Goal: Transaction & Acquisition: Purchase product/service

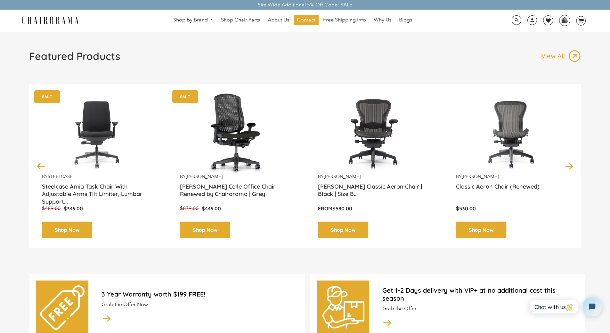
scroll to position [11, 0]
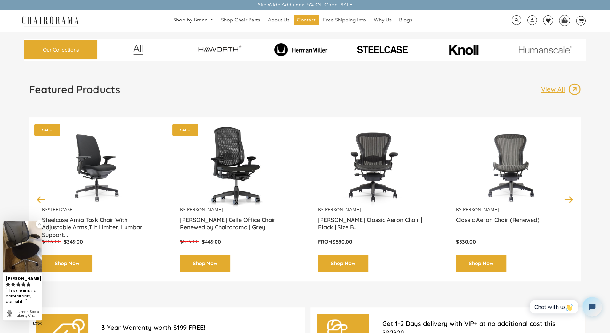
click at [110, 177] on img at bounding box center [98, 167] width 112 height 80
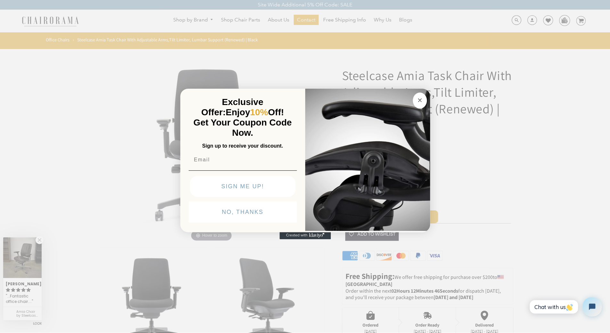
click at [110, 177] on div "Close dialog Exclusive Offer: Enjoy 10% Off! Get Your Coupon Code Now. Sign up …" at bounding box center [305, 165] width 610 height 333
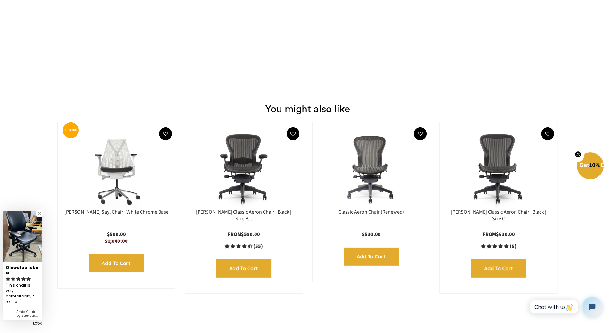
scroll to position [1269, 0]
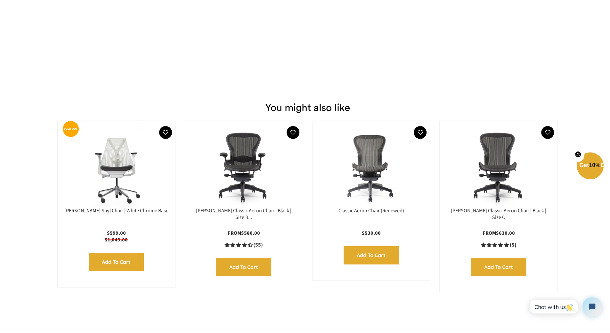
click at [196, 183] on img at bounding box center [244, 167] width 105 height 80
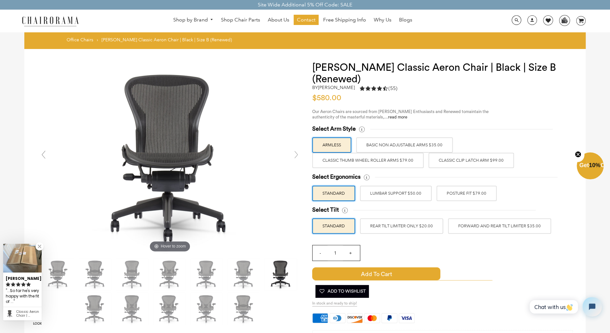
click at [196, 183] on img at bounding box center [170, 158] width 192 height 192
